Goal: Communication & Community: Participate in discussion

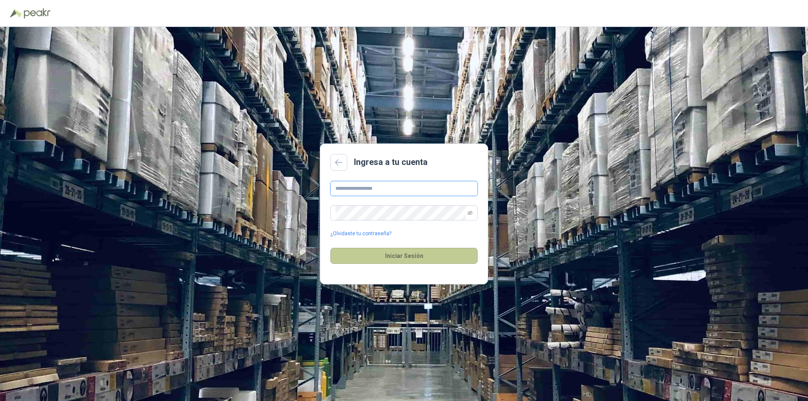
type input "**********"
click at [413, 259] on button "Iniciar Sesión" at bounding box center [404, 256] width 147 height 16
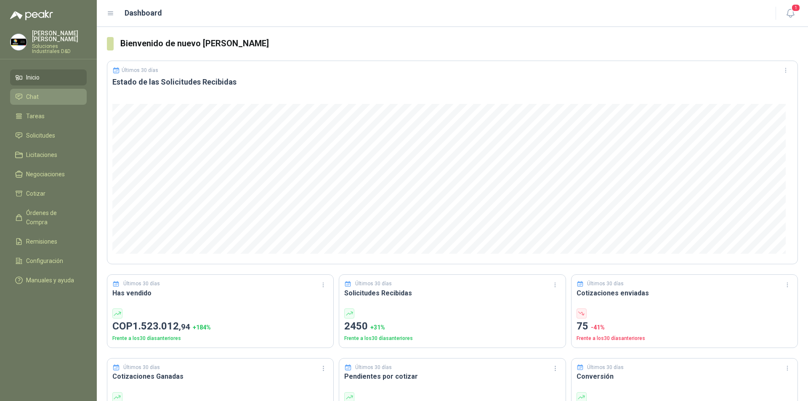
click at [37, 92] on span "Chat" at bounding box center [32, 96] width 13 height 9
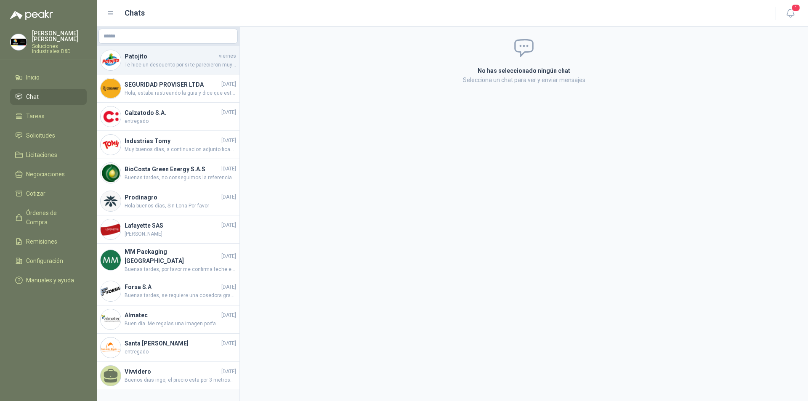
click at [158, 60] on h4 "Patojito" at bounding box center [171, 56] width 93 height 9
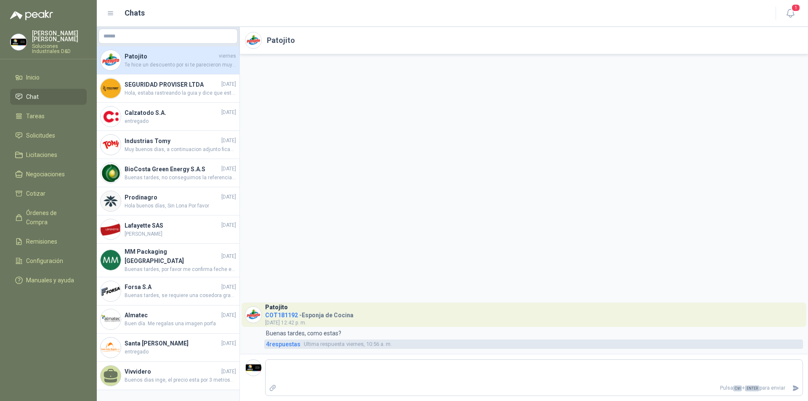
click at [297, 347] on span "4 respuesta s" at bounding box center [283, 344] width 35 height 9
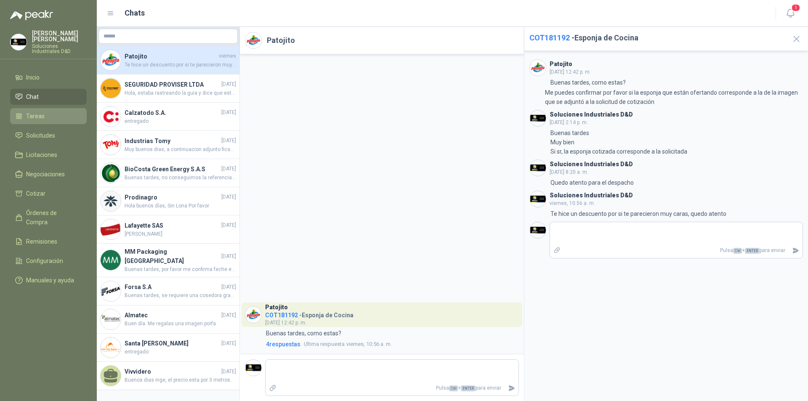
click at [37, 112] on span "Tareas" at bounding box center [35, 116] width 19 height 9
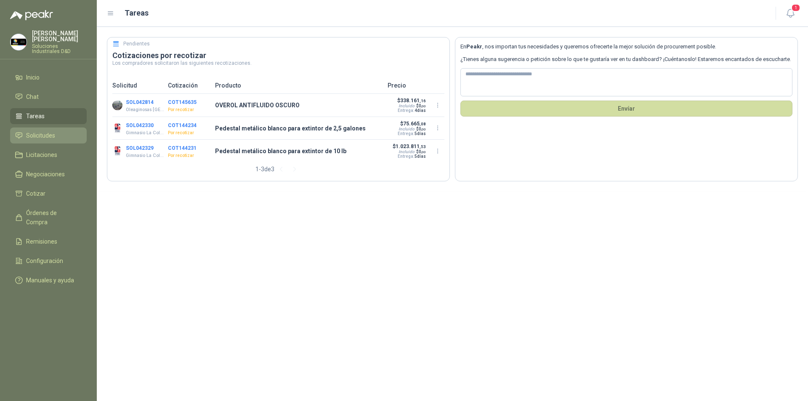
click at [30, 131] on span "Solicitudes" at bounding box center [40, 135] width 29 height 9
